Goal: Navigation & Orientation: Find specific page/section

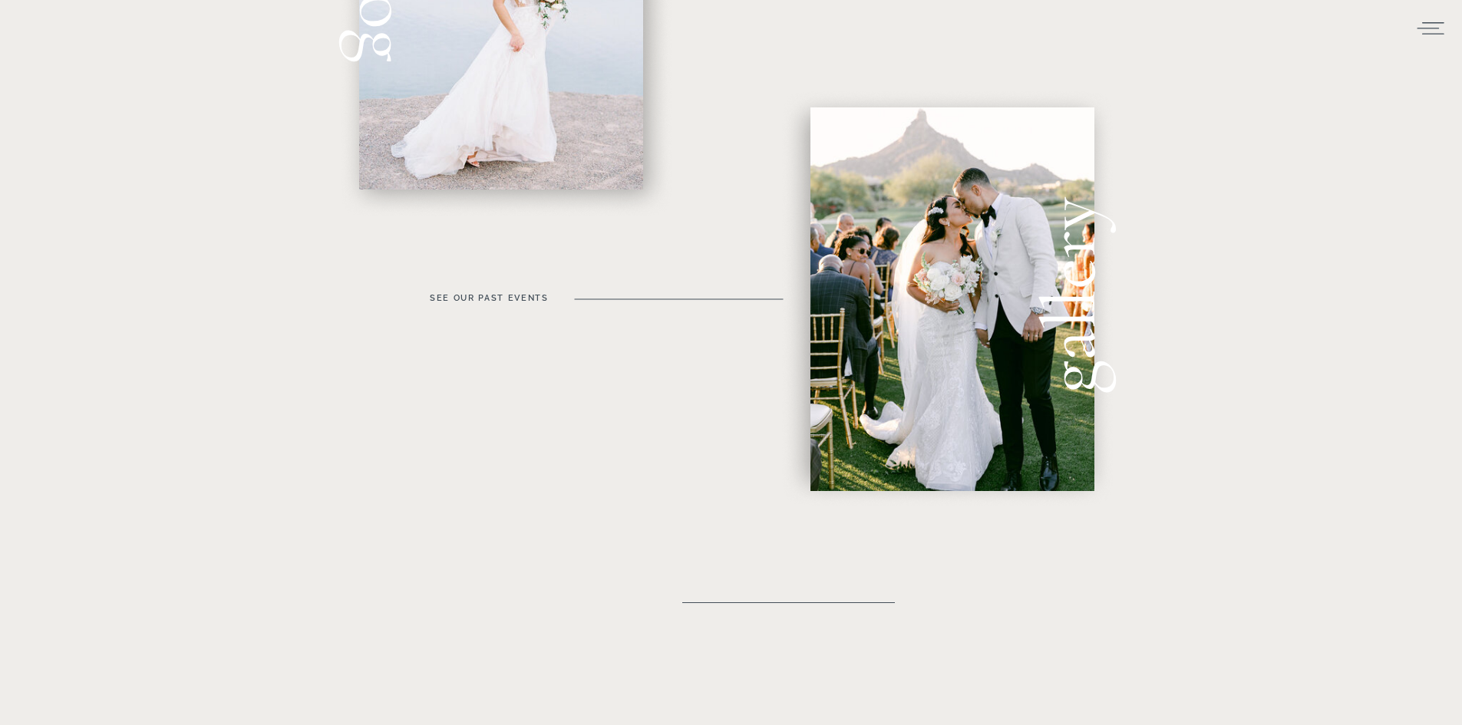
scroll to position [768, 0]
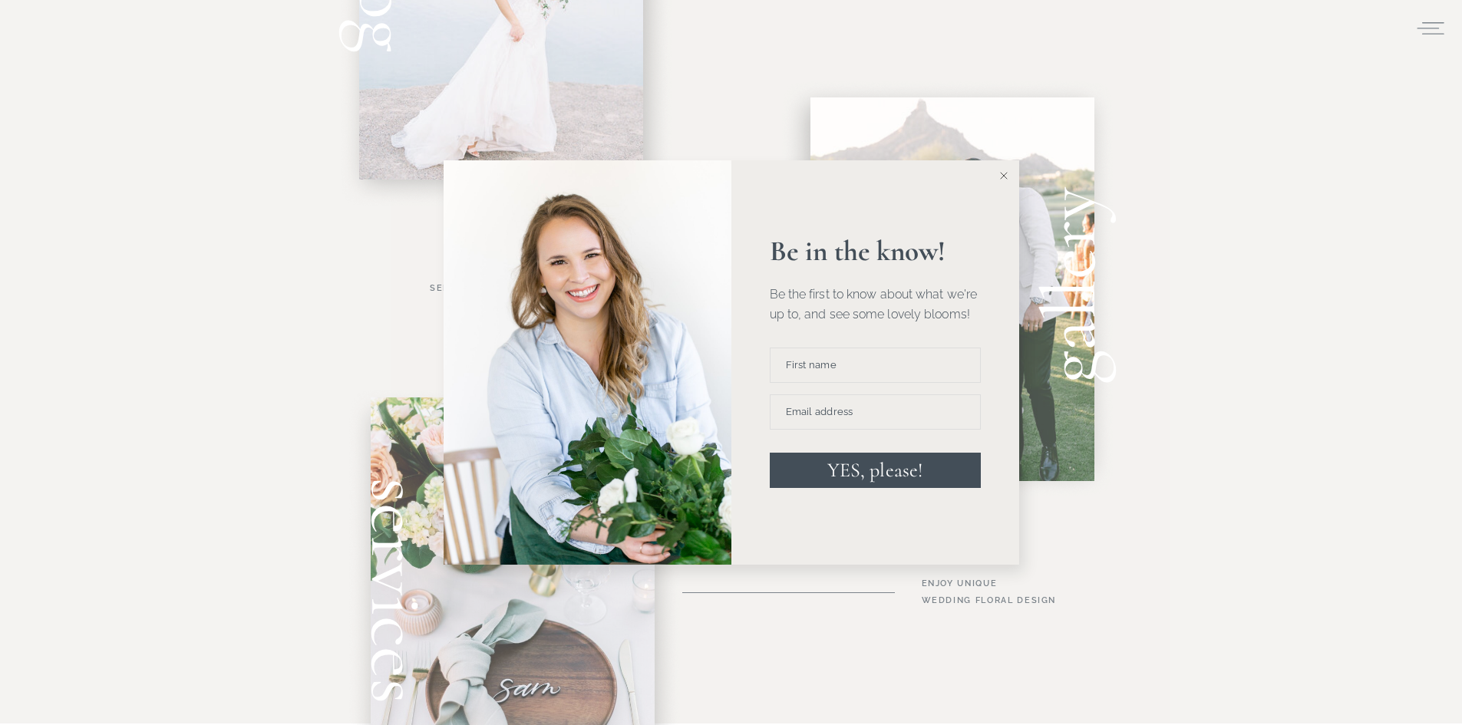
click at [1004, 176] on line at bounding box center [1003, 176] width 7 height 7
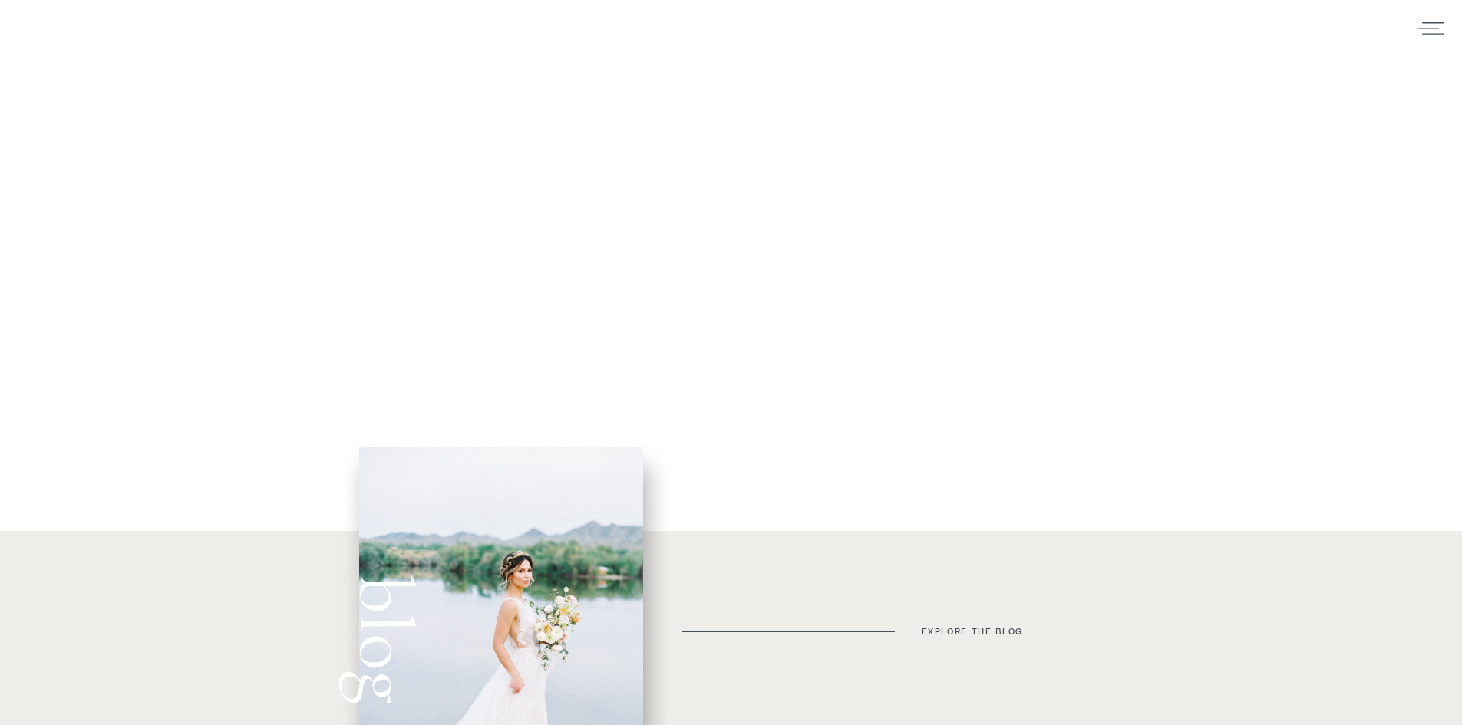
scroll to position [0, 0]
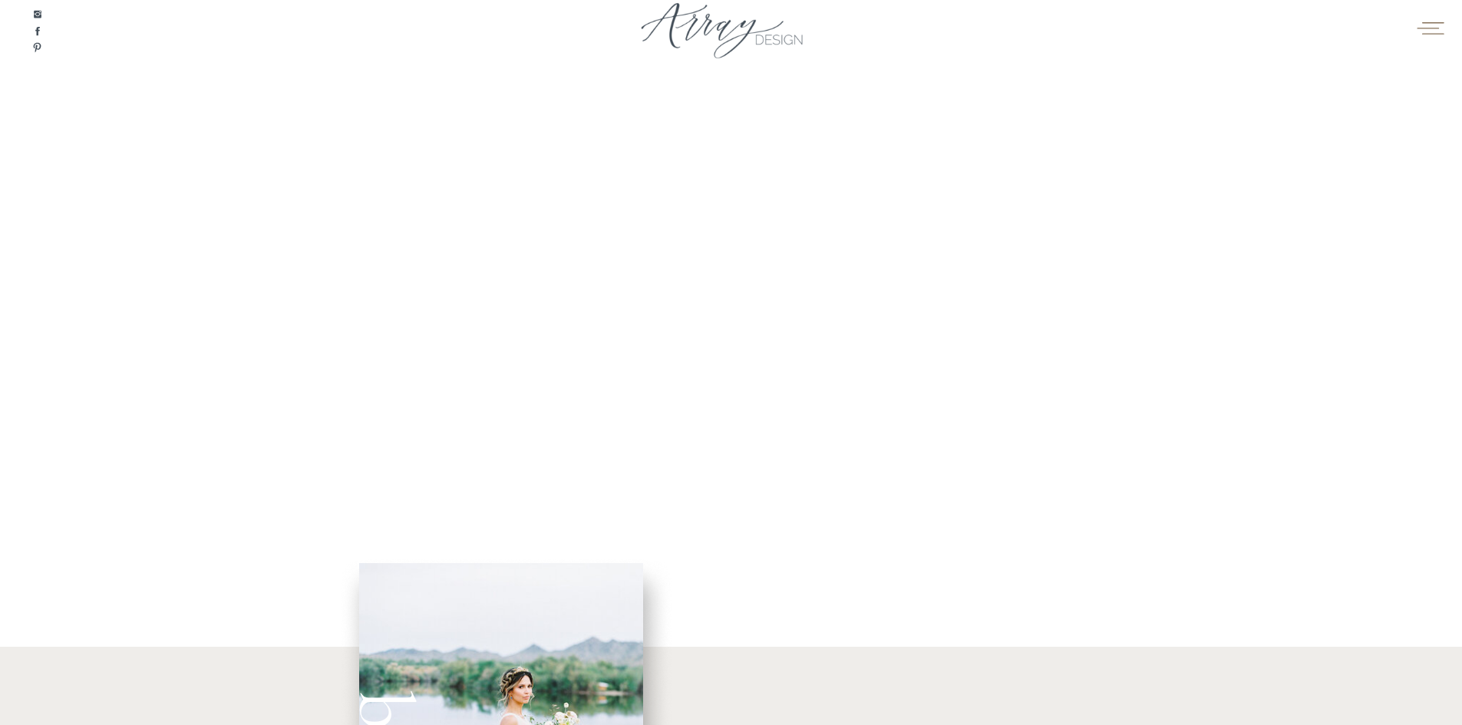
click at [1435, 29] on icon at bounding box center [1430, 27] width 30 height 23
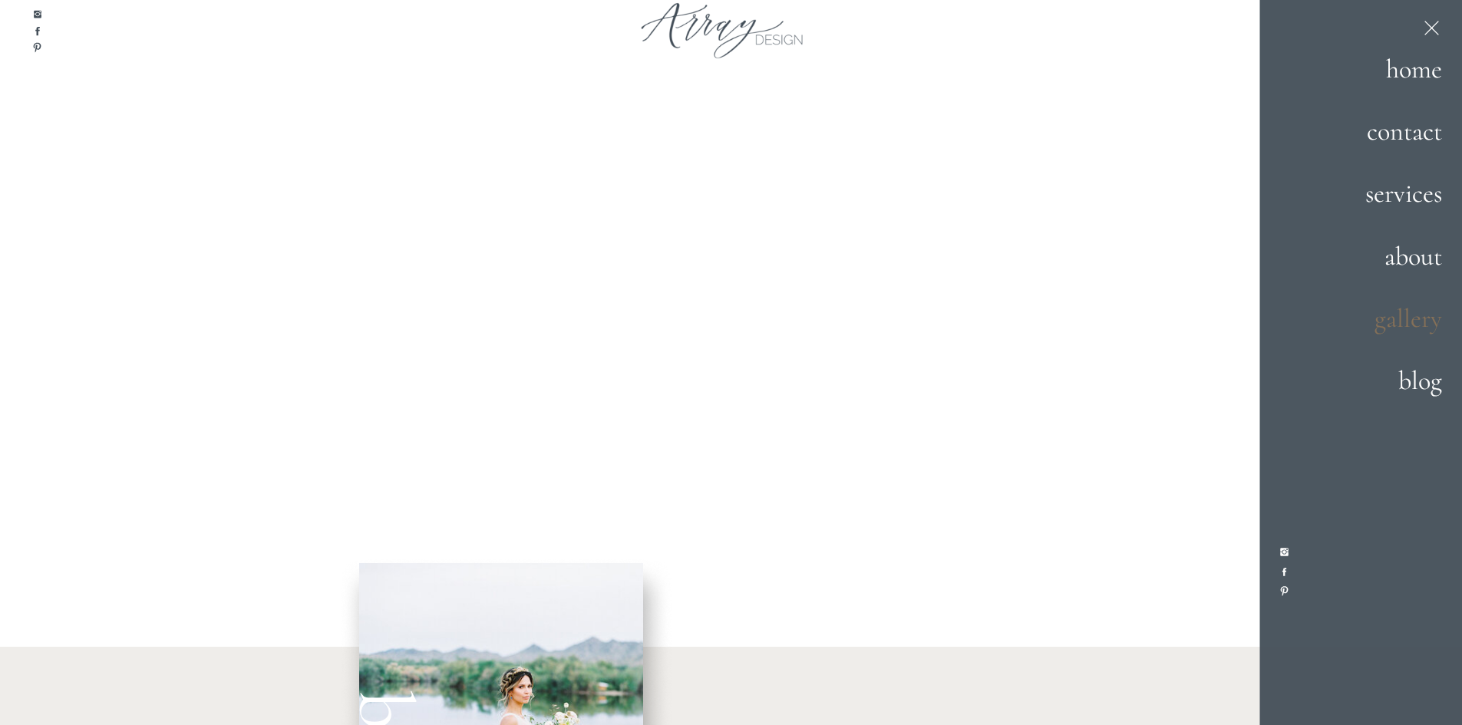
click at [1421, 317] on h2 "gallery" at bounding box center [1389, 319] width 105 height 41
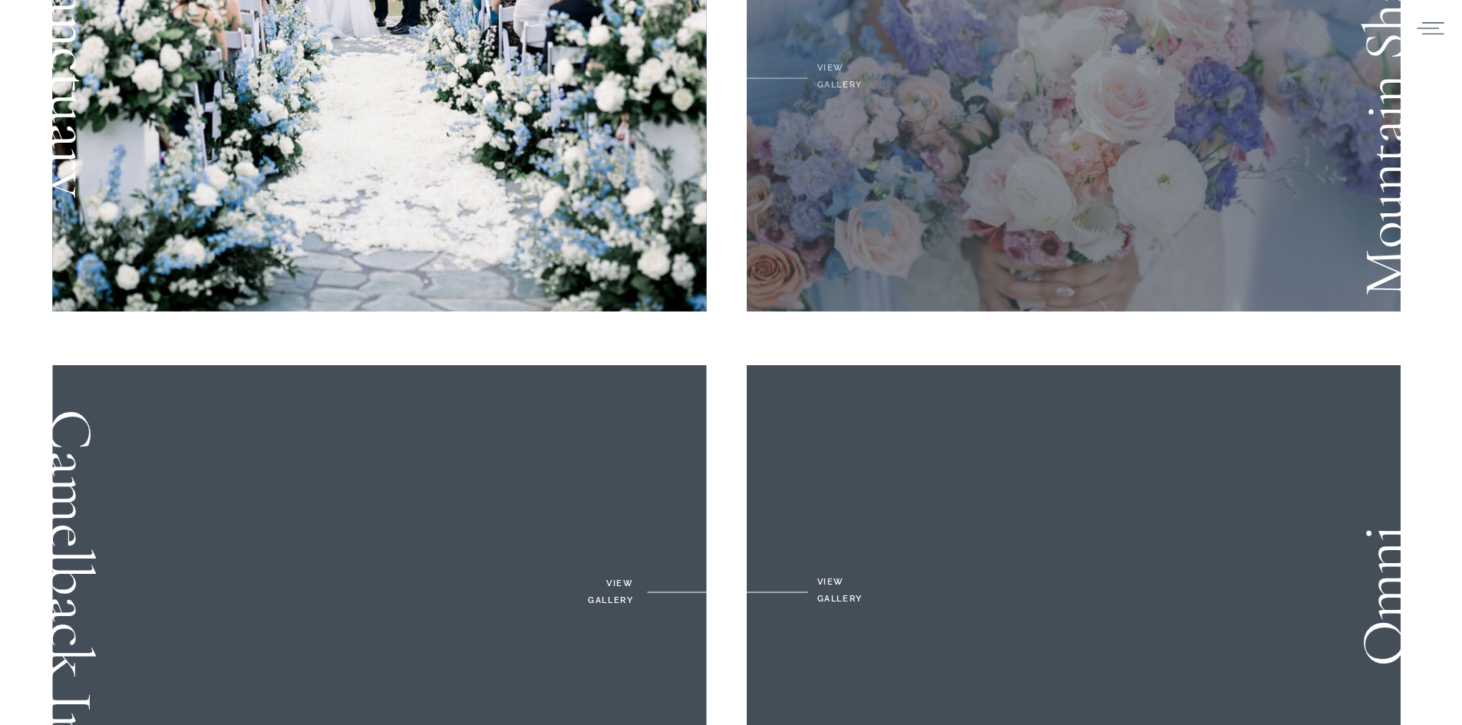
scroll to position [537, 0]
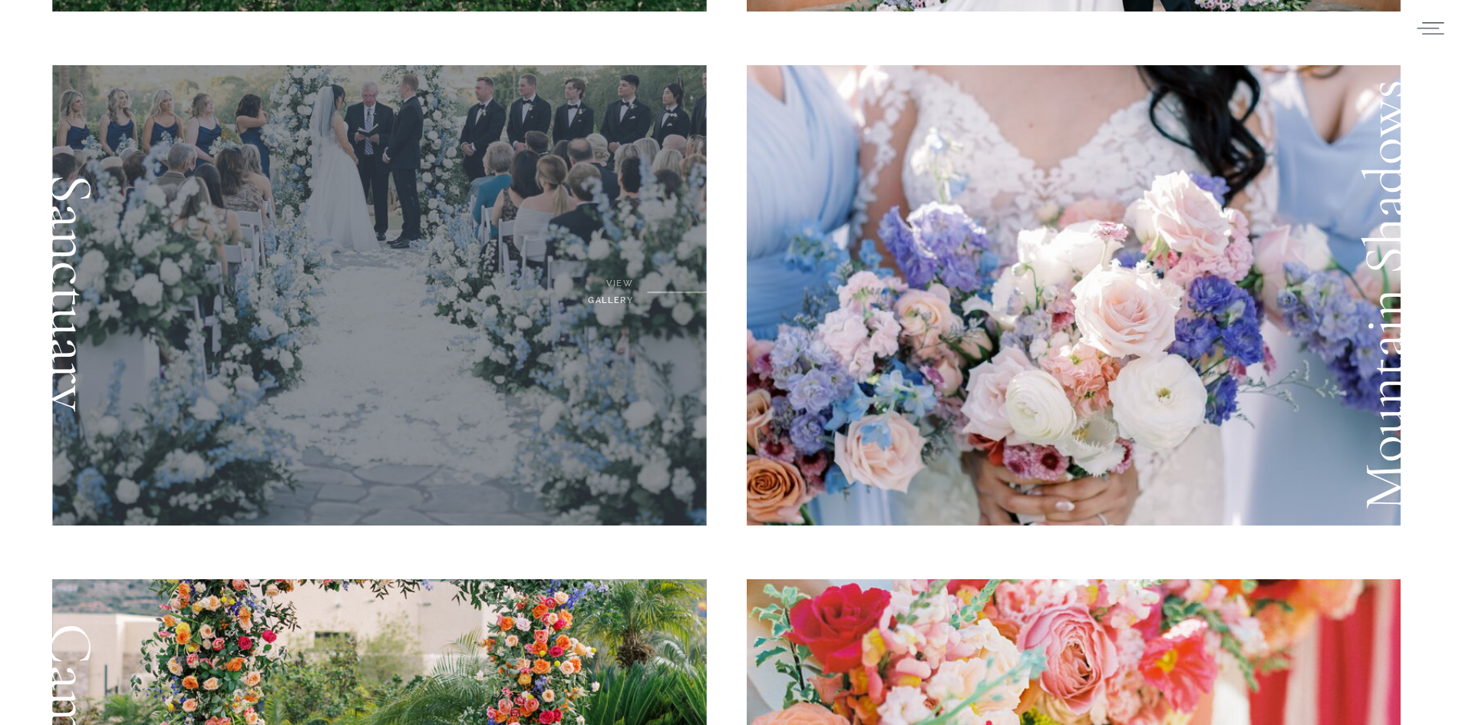
click at [257, 262] on div at bounding box center [379, 295] width 655 height 461
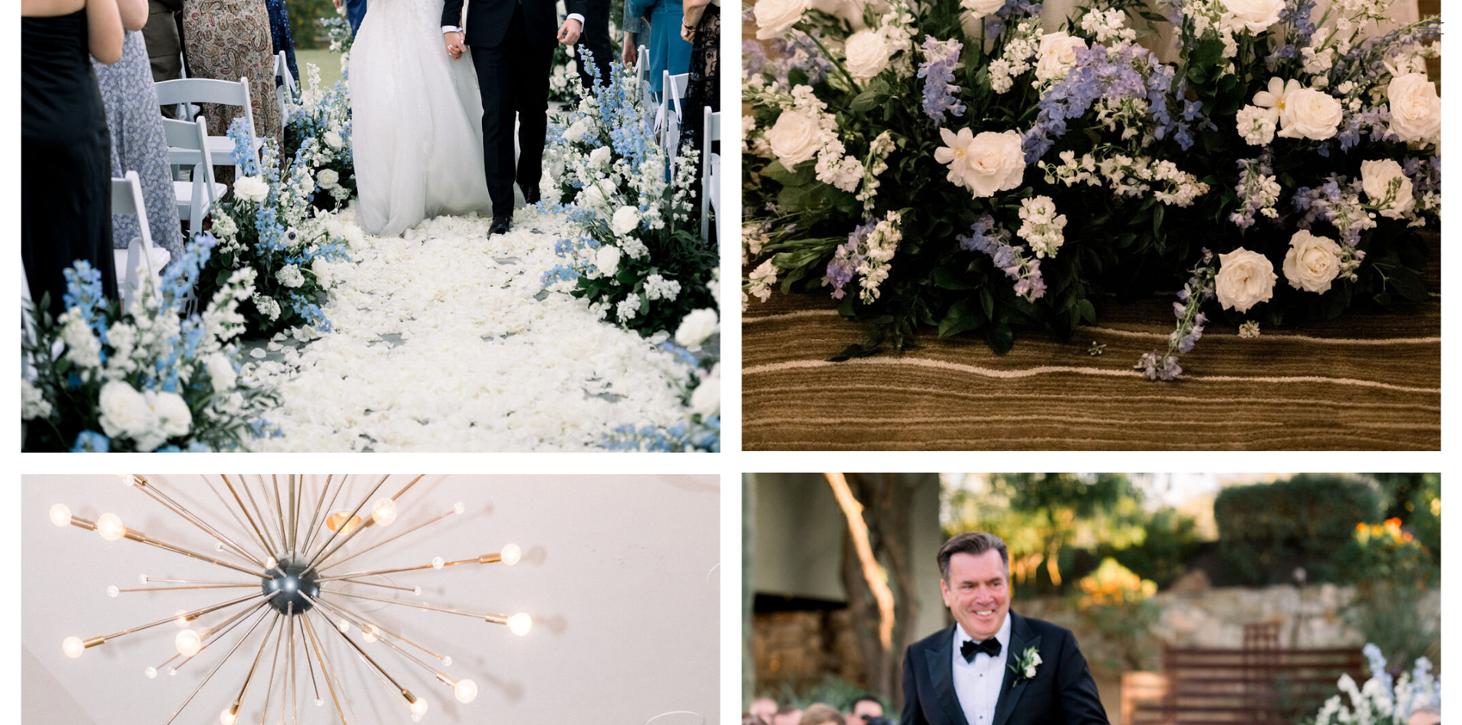
scroll to position [11653, 0]
